Goal: Information Seeking & Learning: Learn about a topic

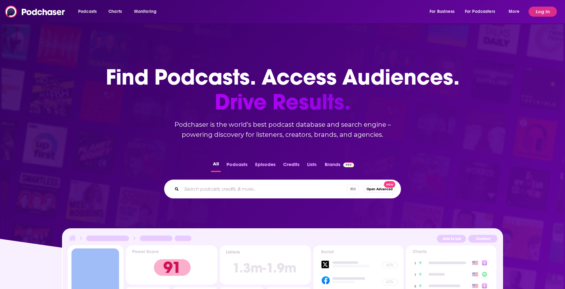
click at [228, 13] on div "Podcasts Charts Monitoring For Business For Podcasters More" at bounding box center [299, 12] width 451 height 10
click at [529, 10] on button "Log In" at bounding box center [542, 12] width 28 height 10
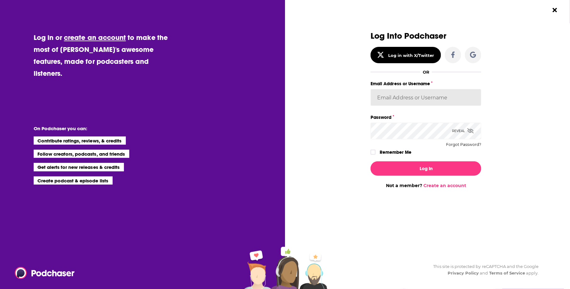
click at [398, 102] on input "Email Address or Username" at bounding box center [426, 97] width 111 height 17
type input "[EMAIL_ADDRESS][DOMAIN_NAME]"
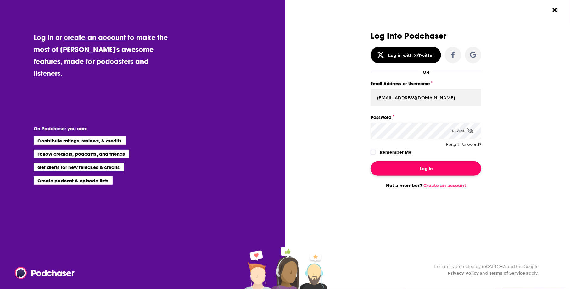
click at [423, 168] on button "Log In" at bounding box center [426, 168] width 111 height 14
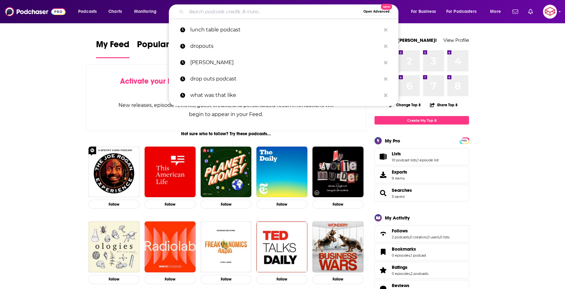
click at [226, 8] on input "Search podcasts, credits, & more..." at bounding box center [273, 12] width 174 height 10
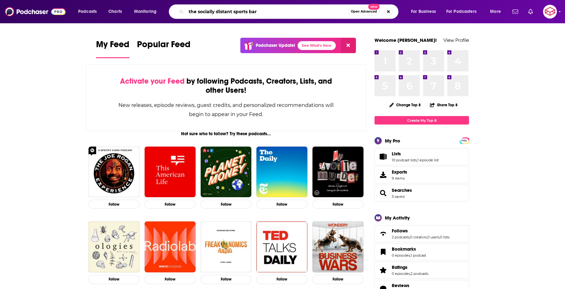
type input "the socially distant sports bar"
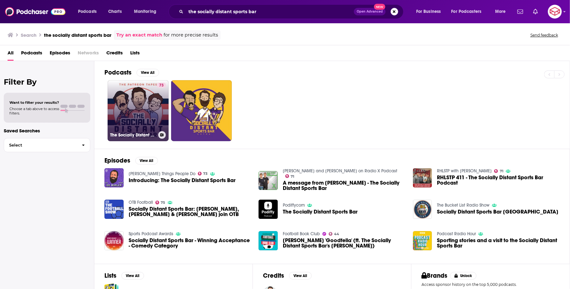
click at [146, 94] on link "73 The Socially Distant Sports Bar" at bounding box center [138, 110] width 61 height 61
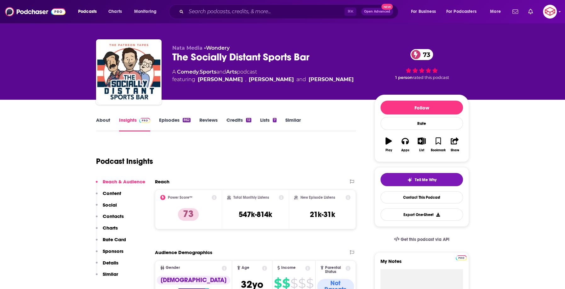
scroll to position [3, 0]
click at [100, 123] on link "About" at bounding box center [103, 124] width 14 height 14
